Goal: Information Seeking & Learning: Learn about a topic

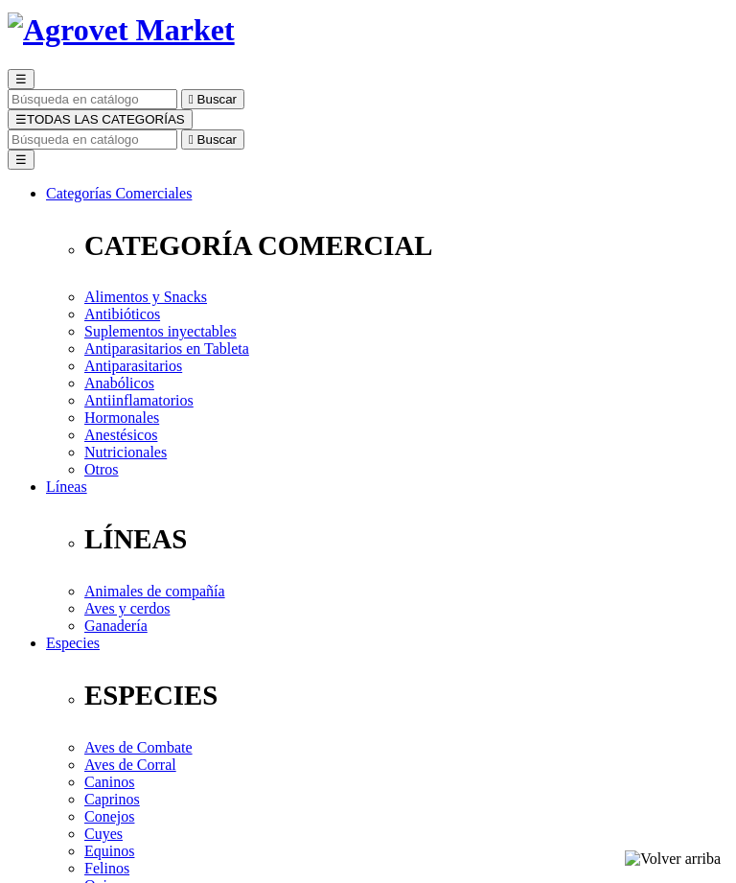
select select "3"
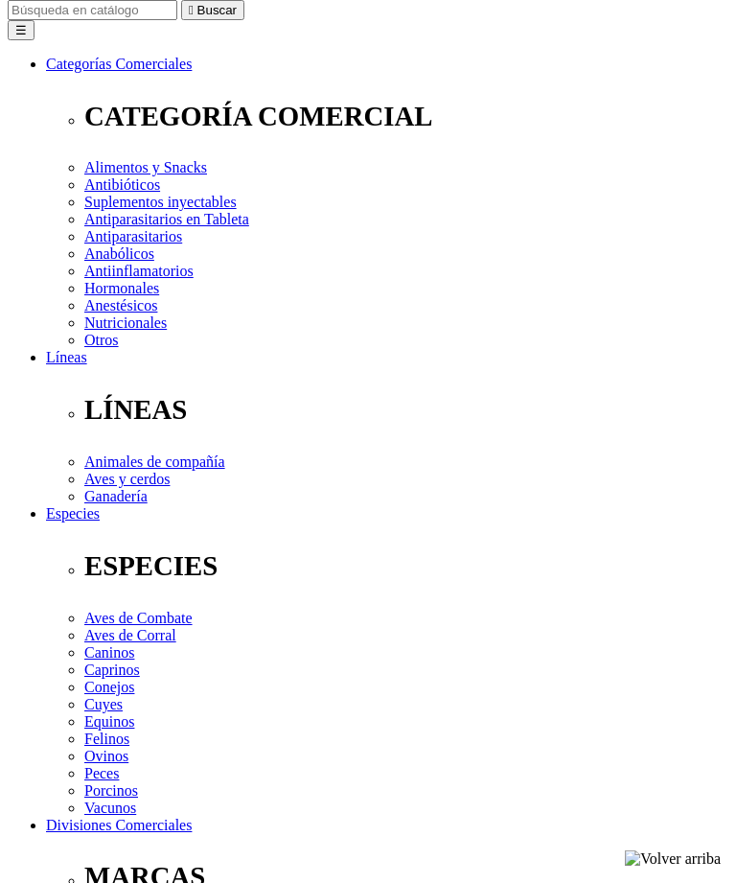
scroll to position [236, 0]
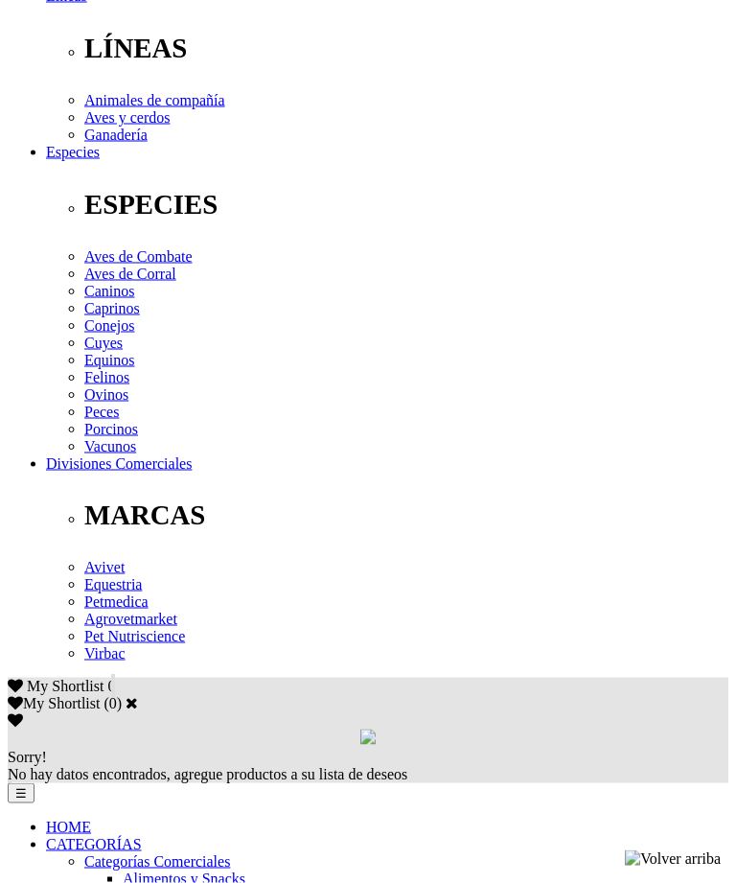
scroll to position [601, 0]
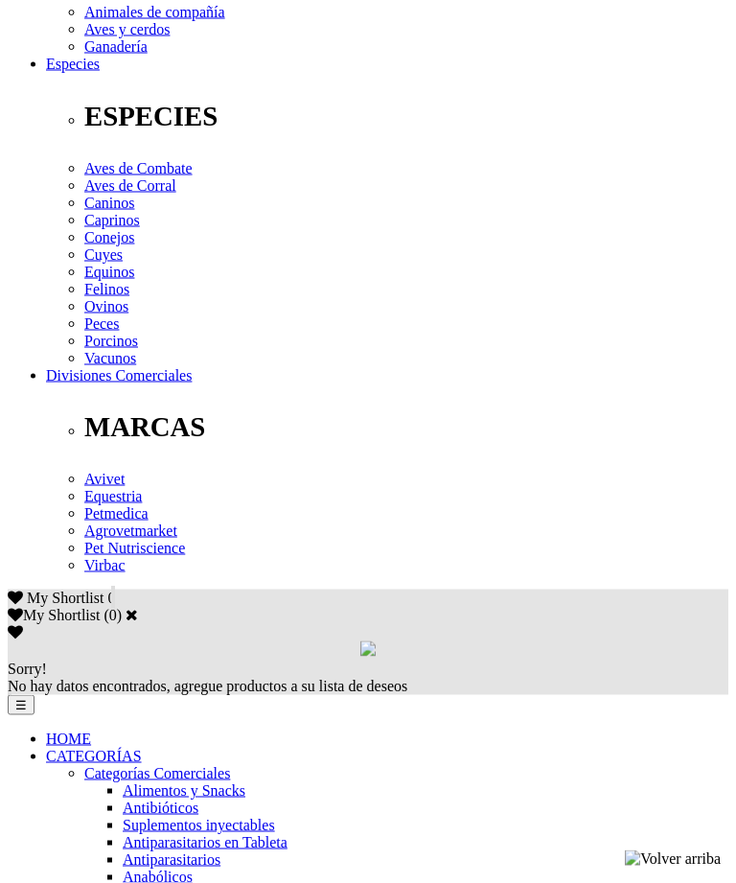
scroll to position [729, 0]
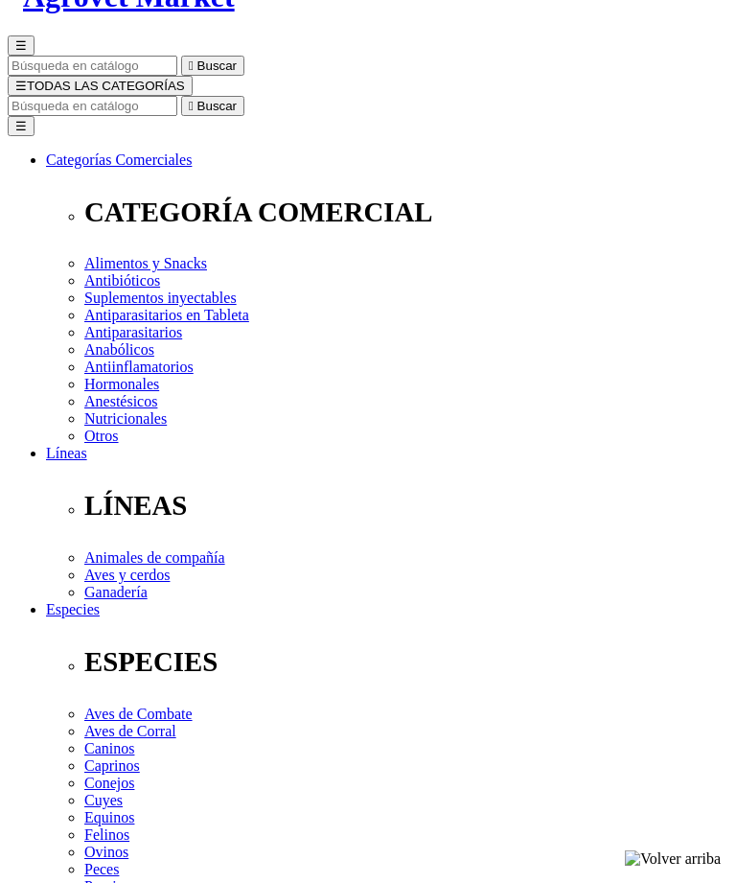
scroll to position [174, 0]
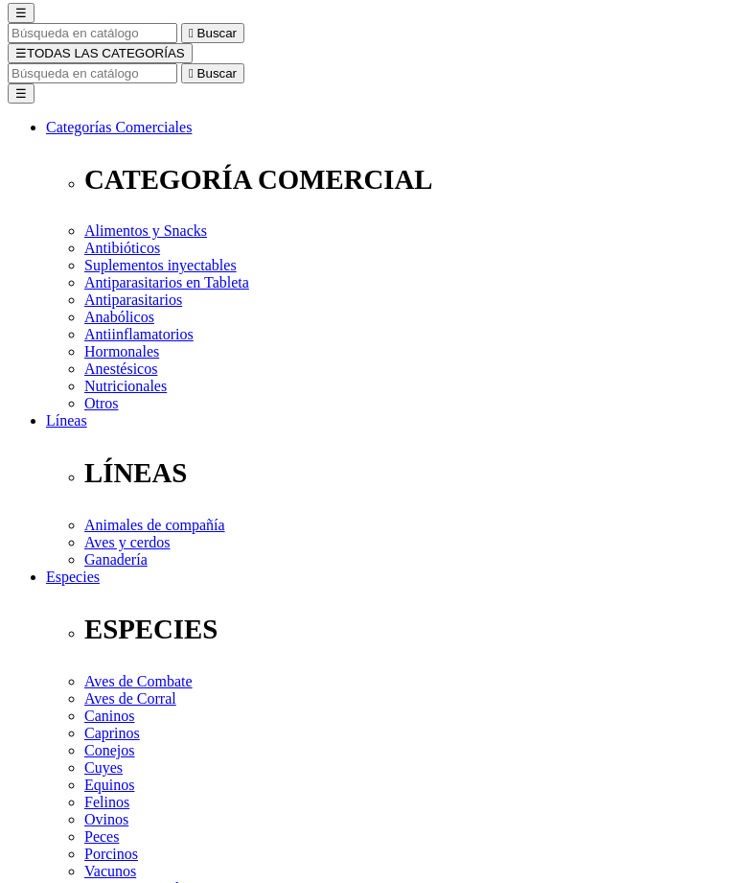
scroll to position [0, 0]
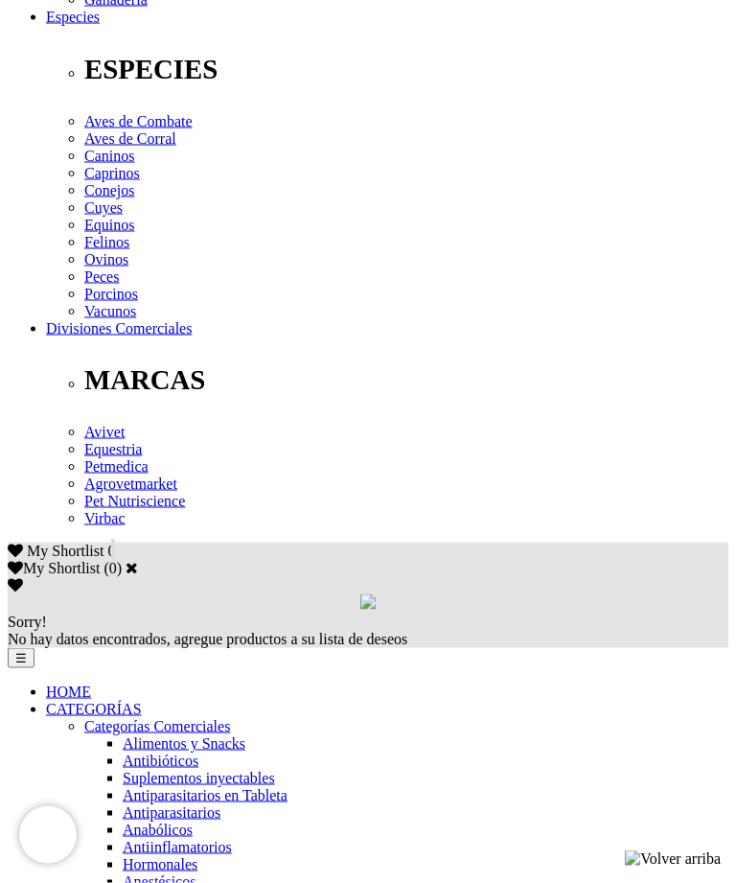
scroll to position [736, 0]
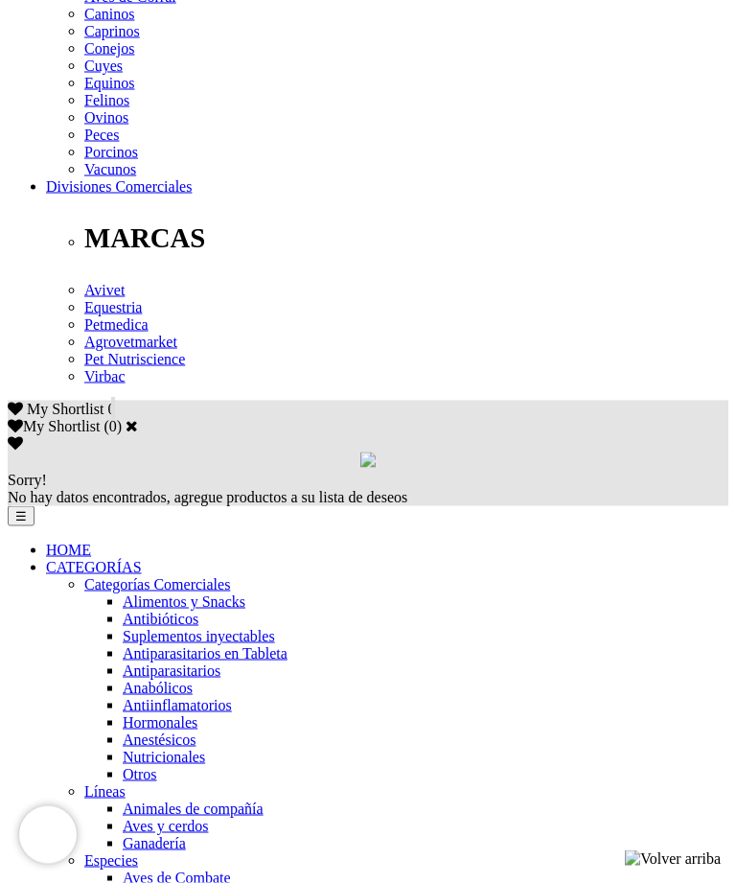
scroll to position [878, 0]
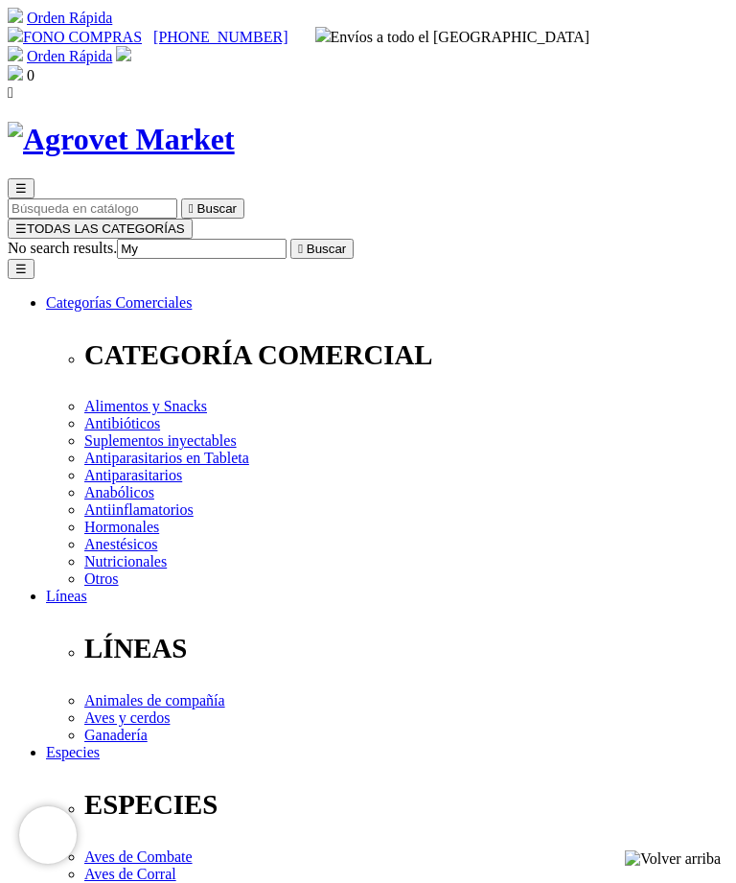
type input "Myo"
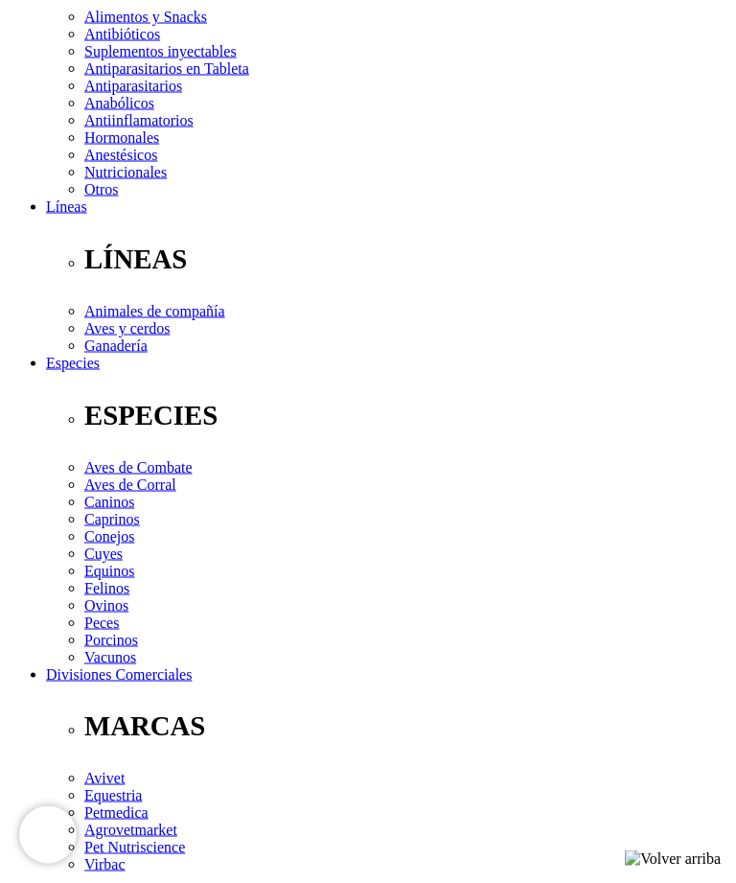
scroll to position [383, 0]
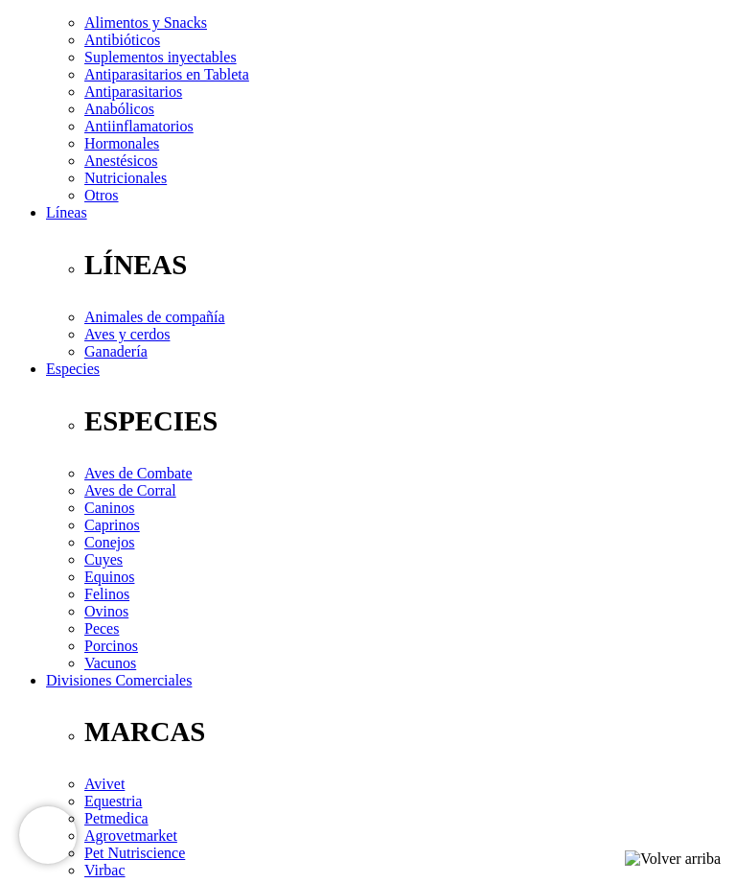
select select "4"
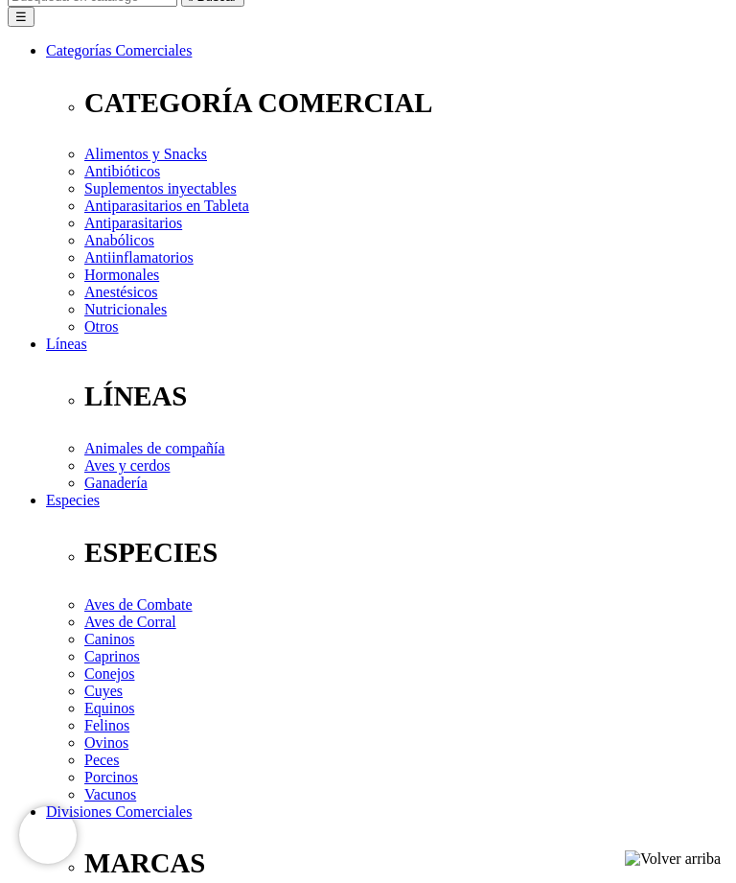
scroll to position [246, 0]
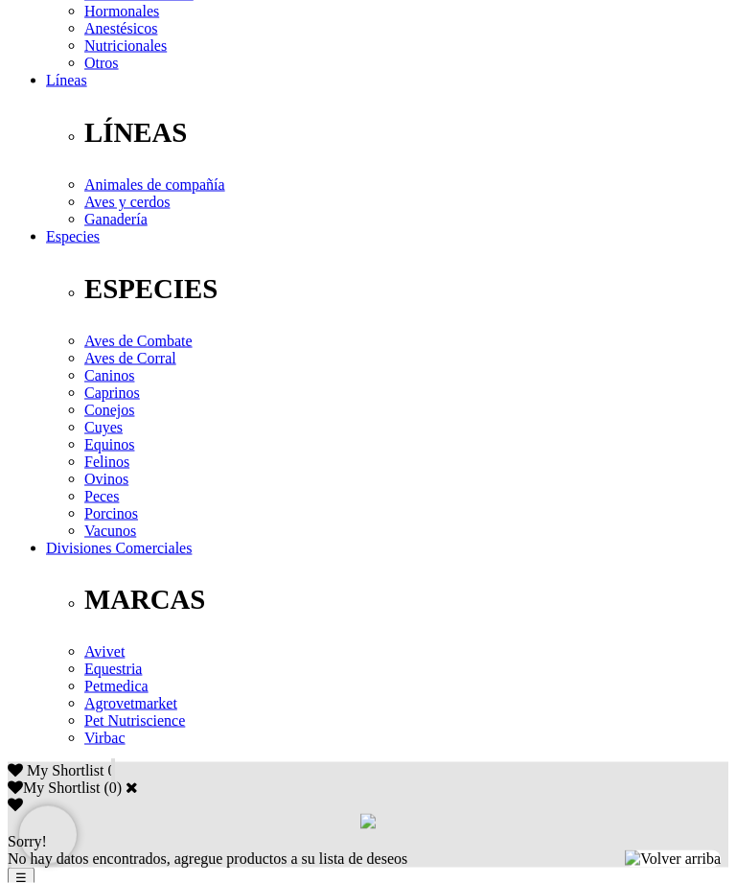
scroll to position [517, 0]
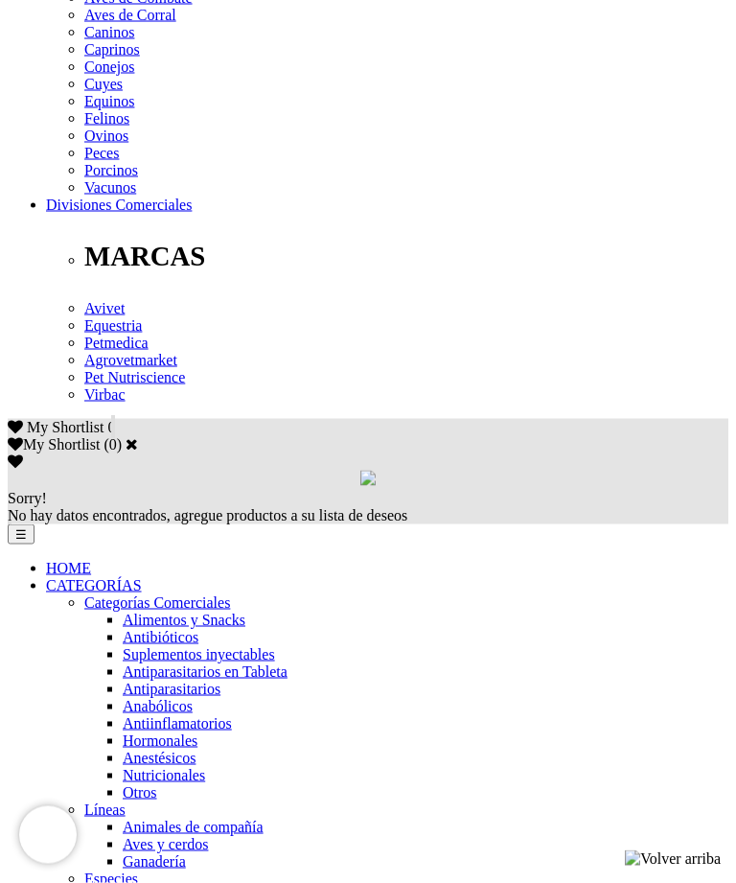
scroll to position [867, 0]
